Goal: Find specific page/section: Find specific page/section

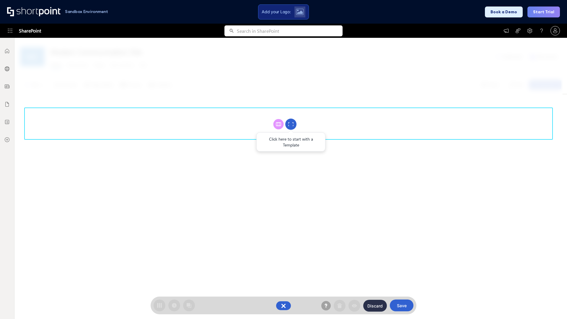
click at [291, 124] on circle at bounding box center [290, 124] width 11 height 11
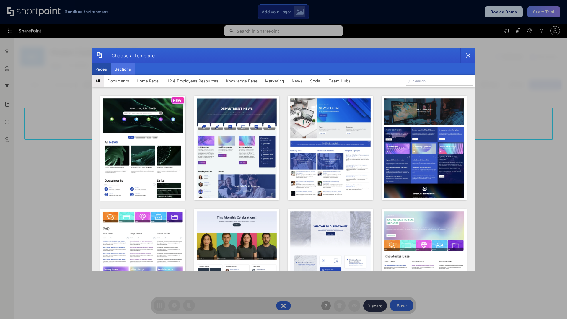
click at [122, 69] on button "Sections" at bounding box center [123, 69] width 24 height 12
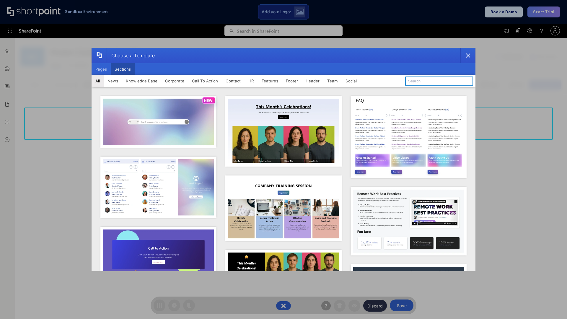
type input "Features Kit 5"
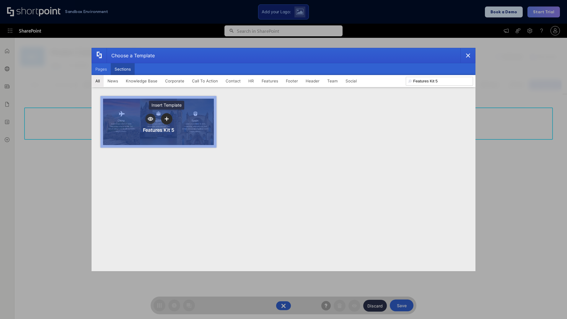
click at [166, 119] on icon "template selector" at bounding box center [166, 119] width 4 height 4
